Goal: Check status: Check status

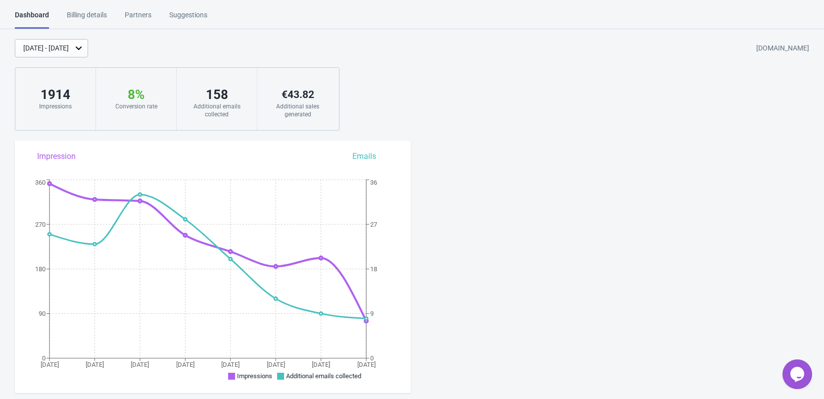
click at [88, 48] on div "[DATE] - [DATE]" at bounding box center [51, 48] width 73 height 18
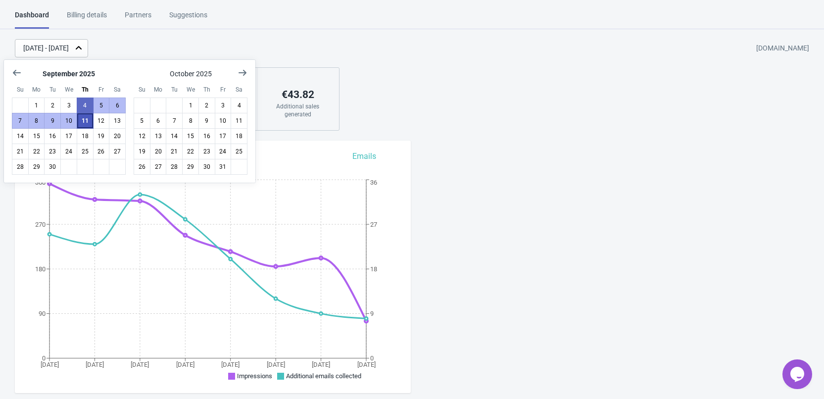
click at [88, 121] on button "11" at bounding box center [85, 121] width 17 height 16
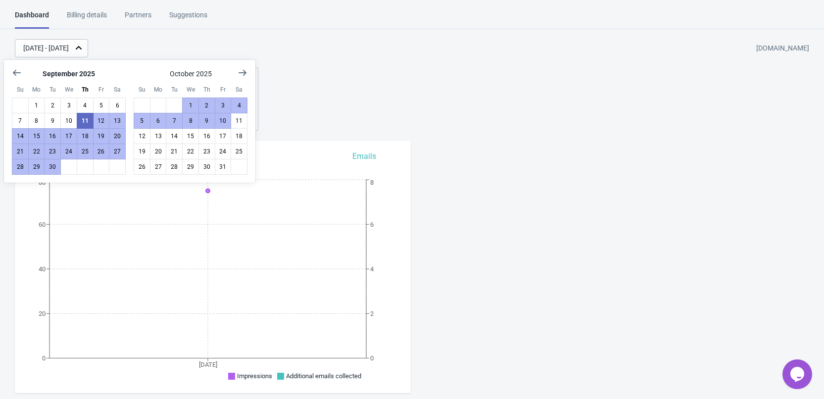
click at [462, 121] on div "[DATE] - [DATE] [DOMAIN_NAME] 75 Impressions 11 % Your Tada Widget has a conver…" at bounding box center [412, 85] width 824 height 92
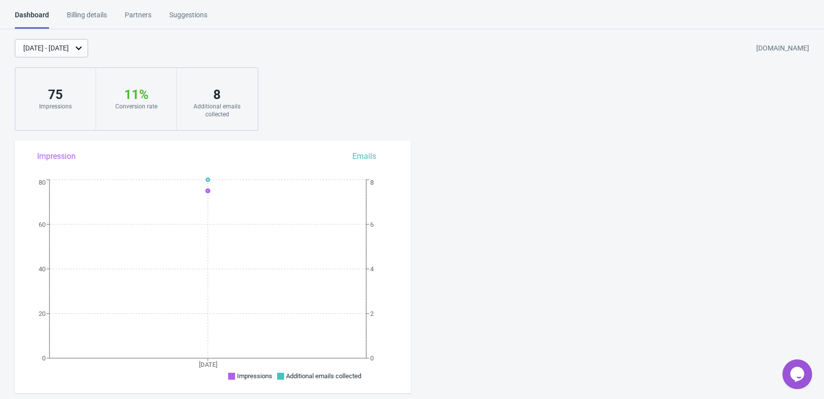
click at [84, 46] on icon at bounding box center [79, 48] width 10 height 10
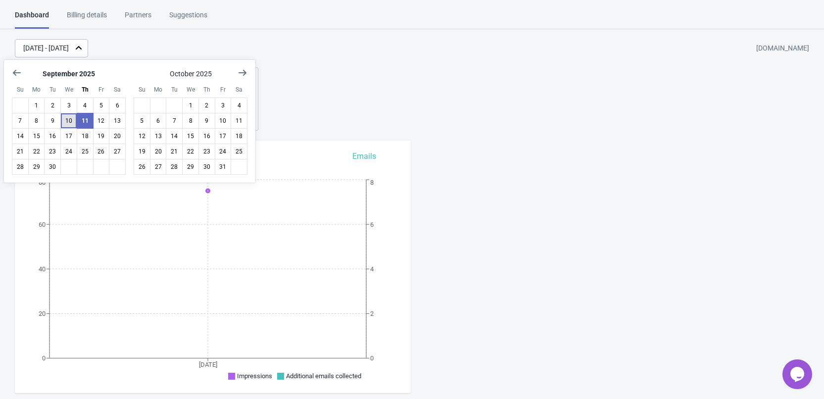
click at [68, 118] on button "10" at bounding box center [68, 121] width 17 height 16
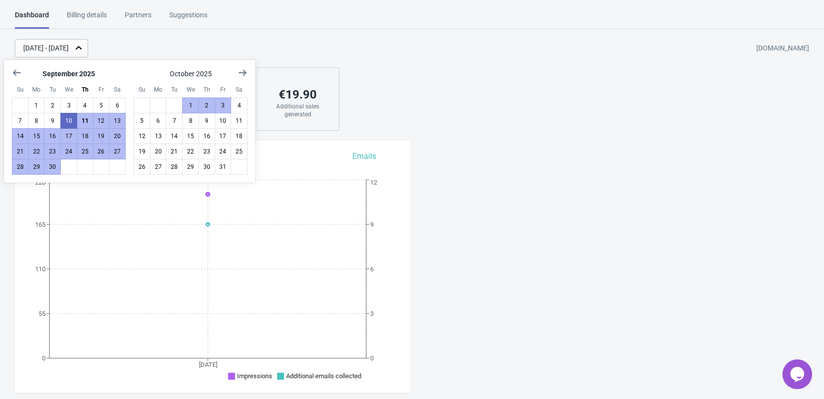
click at [493, 100] on div "[DATE] - [DATE] [DOMAIN_NAME] 202 Impressions 4 % Your Tada Widget has a conver…" at bounding box center [412, 85] width 824 height 92
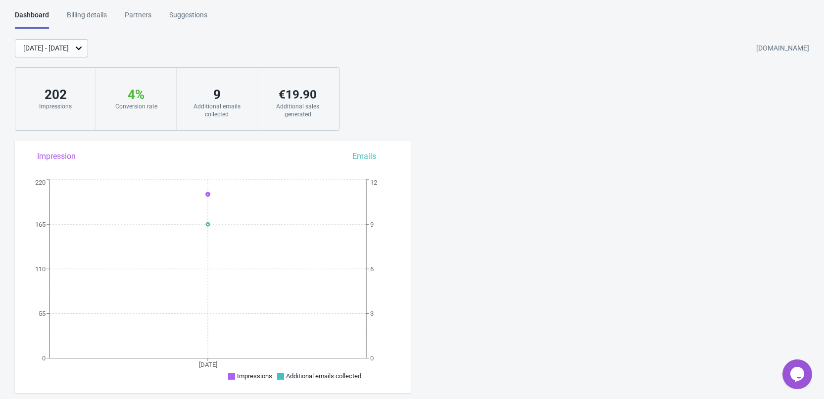
click at [493, 100] on div "[DATE] - [DATE] [DOMAIN_NAME] 202 Impressions 4 % Your Tada Widget has a conver…" at bounding box center [412, 85] width 824 height 92
click at [88, 48] on div "[DATE] - [DATE]" at bounding box center [51, 48] width 73 height 18
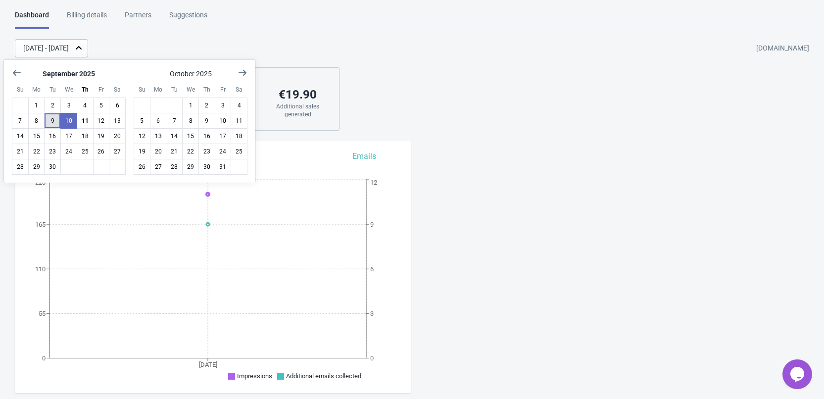
click at [56, 122] on button "9" at bounding box center [52, 121] width 17 height 16
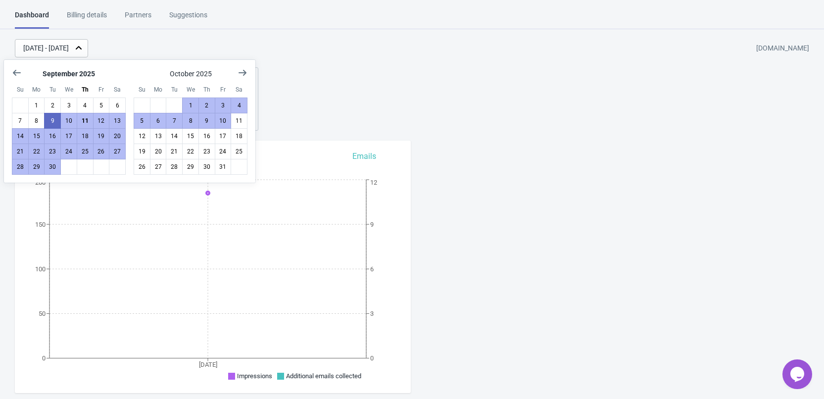
click at [491, 128] on div "[DATE] - [DATE] [DOMAIN_NAME] 185 Impressions 6 % Your Tada Widget has a conver…" at bounding box center [412, 85] width 824 height 92
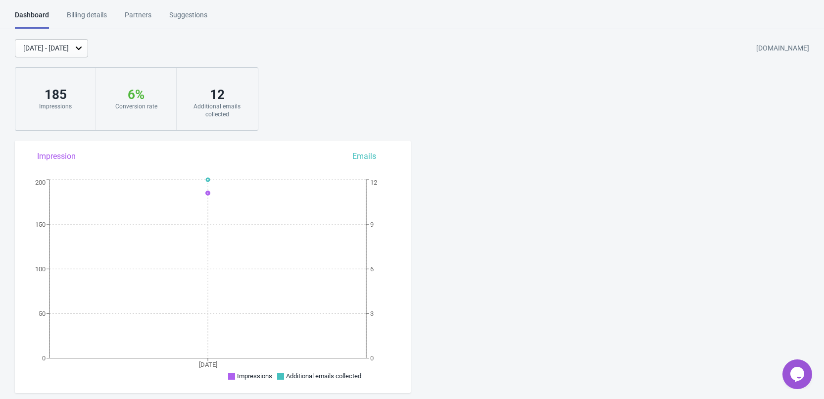
click at [80, 42] on div "[DATE] - [DATE]" at bounding box center [51, 48] width 73 height 18
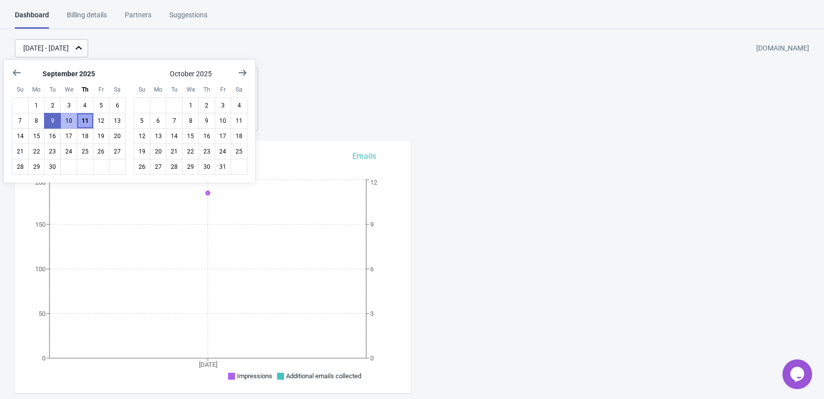
click at [88, 121] on button "11" at bounding box center [85, 121] width 17 height 16
click at [89, 121] on button "11" at bounding box center [85, 121] width 17 height 16
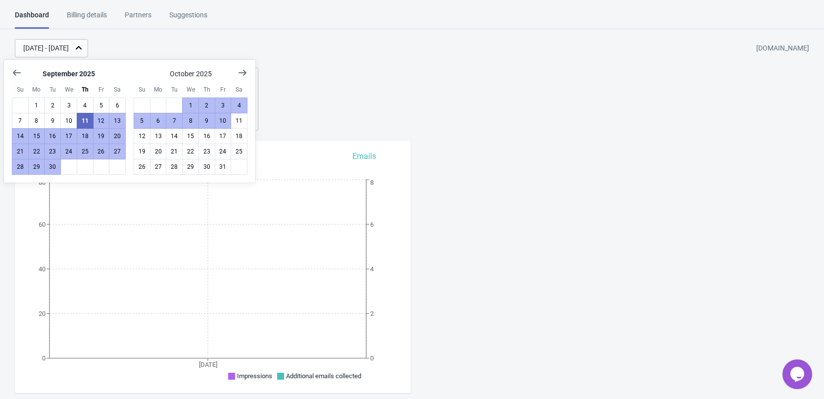
click at [564, 117] on div "[DATE] - [DATE] [DOMAIN_NAME] 75 Impressions 11 % Your Tada Widget has a conver…" at bounding box center [412, 85] width 824 height 92
